Goal: Communication & Community: Participate in discussion

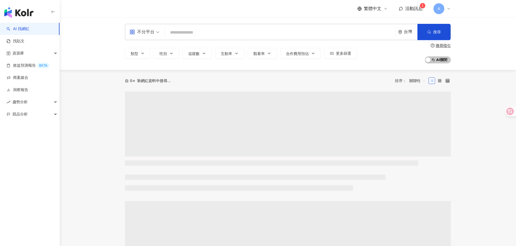
click at [413, 12] on div "繁體中文 活動訊息 1 A" at bounding box center [403, 8] width 93 height 11
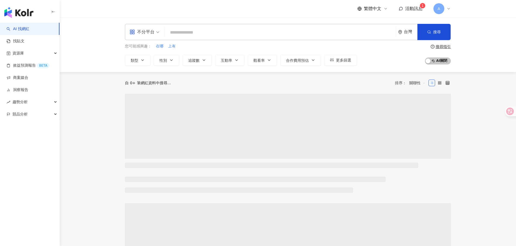
click at [413, 10] on span "活動訊息" at bounding box center [413, 8] width 17 height 5
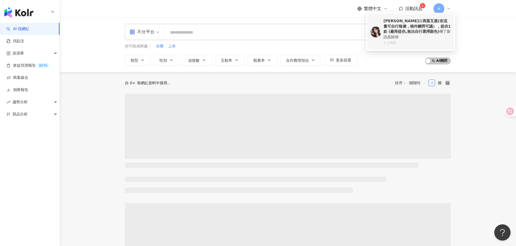
click at [410, 37] on div "[PERSON_NAME] 在 商案互惠(依流量可自行報價，稿件酬勞可議），提供1款 (廠商提供,無法自行選擇顏色) 傳了新訊息給你" at bounding box center [416, 28] width 67 height 21
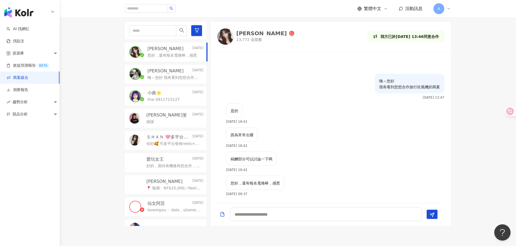
scroll to position [130, 0]
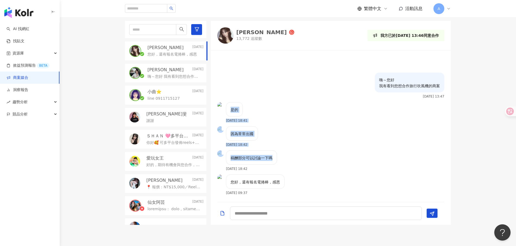
drag, startPoint x: 231, startPoint y: 111, endPoint x: 281, endPoint y: 162, distance: 72.2
click at [281, 162] on div "嗨～您好 我有看到您想合作旅行吹風機的商案 [DATE] 13:47 是的 [DATE] 18:41 因為常常出國 [DATE] 18:42 稿酬部分可以討論…" at bounding box center [331, 126] width 240 height 145
click at [323, 157] on div "稿酬部分可以討論一下嗎 [DATE] 18:42" at bounding box center [331, 163] width 240 height 24
click at [270, 213] on textarea at bounding box center [326, 214] width 192 height 14
click at [284, 217] on textarea at bounding box center [326, 214] width 192 height 14
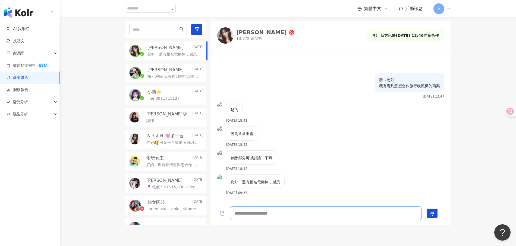
type textarea "*"
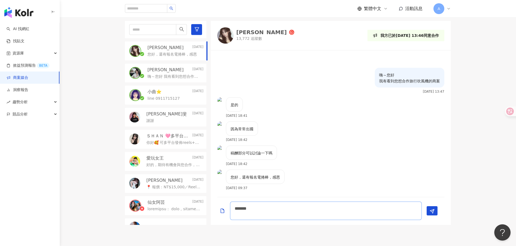
scroll to position [0, 0]
type textarea "******"
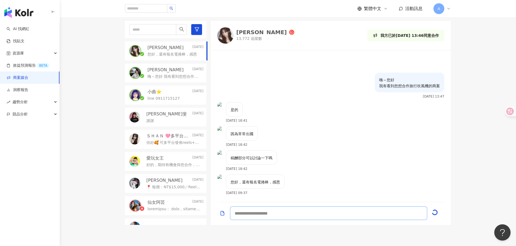
scroll to position [4, 0]
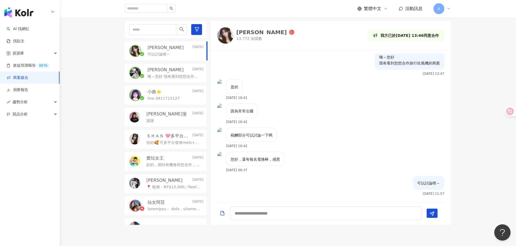
click at [313, 117] on div "因為常常出國 [DATE] 18:42" at bounding box center [331, 116] width 240 height 24
